Goal: Find specific page/section: Find specific page/section

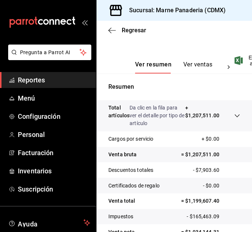
scroll to position [193, 0]
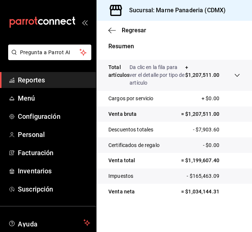
click at [39, 74] on link "Reportes" at bounding box center [48, 80] width 96 height 16
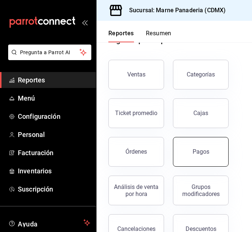
scroll to position [25, 0]
click at [192, 144] on button "Pagos" at bounding box center [201, 151] width 56 height 30
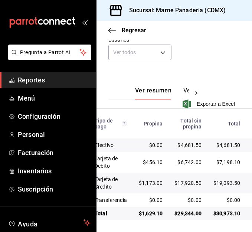
scroll to position [143, 0]
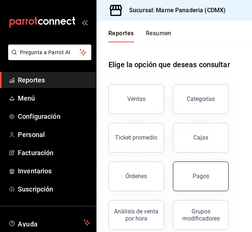
click at [200, 176] on div "Pagos" at bounding box center [200, 175] width 17 height 7
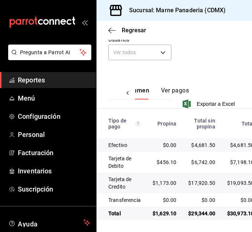
scroll to position [143, 0]
click at [32, 70] on li "Pregunta a Parrot AI" at bounding box center [48, 57] width 90 height 27
click at [33, 82] on span "Reportes" at bounding box center [54, 80] width 72 height 10
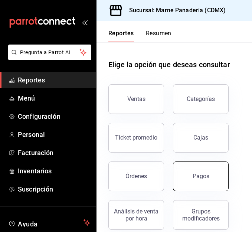
click at [196, 182] on button "Pagos" at bounding box center [201, 176] width 56 height 30
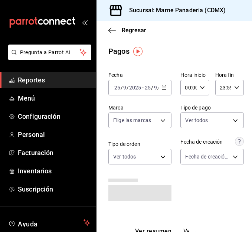
click at [39, 78] on span "Reportes" at bounding box center [54, 80] width 72 height 10
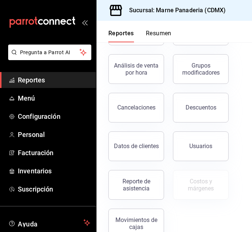
scroll to position [147, 0]
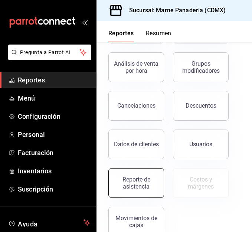
click at [133, 174] on button "Reporte de asistencia" at bounding box center [136, 183] width 56 height 30
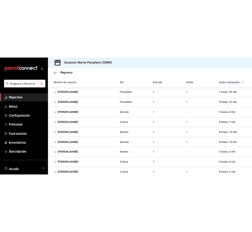
scroll to position [195, 0]
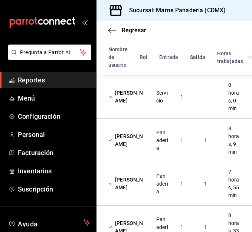
click at [42, 84] on span "Reportes" at bounding box center [54, 80] width 72 height 10
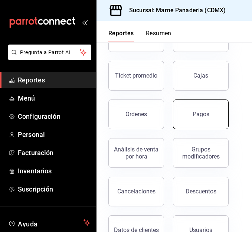
scroll to position [64, 0]
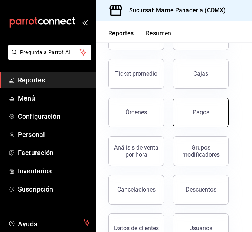
click at [187, 109] on button "Pagos" at bounding box center [201, 112] width 56 height 30
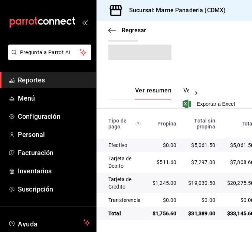
scroll to position [146, 0]
